Goal: Check status: Check status

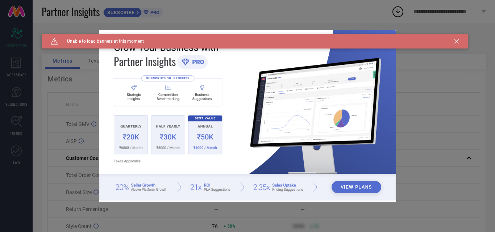
click at [456, 41] on icon at bounding box center [456, 41] width 4 height 4
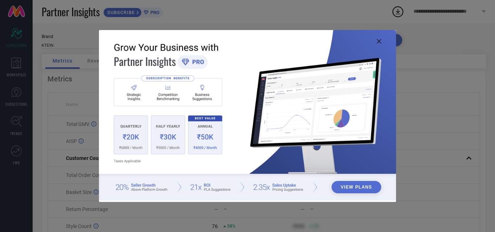
click at [379, 40] on icon at bounding box center [379, 41] width 4 height 4
